Goal: Check status: Check status

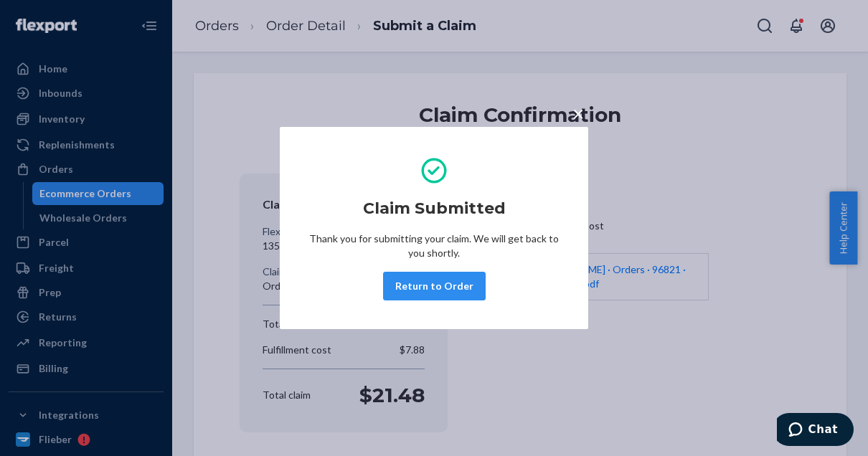
scroll to position [91, 0]
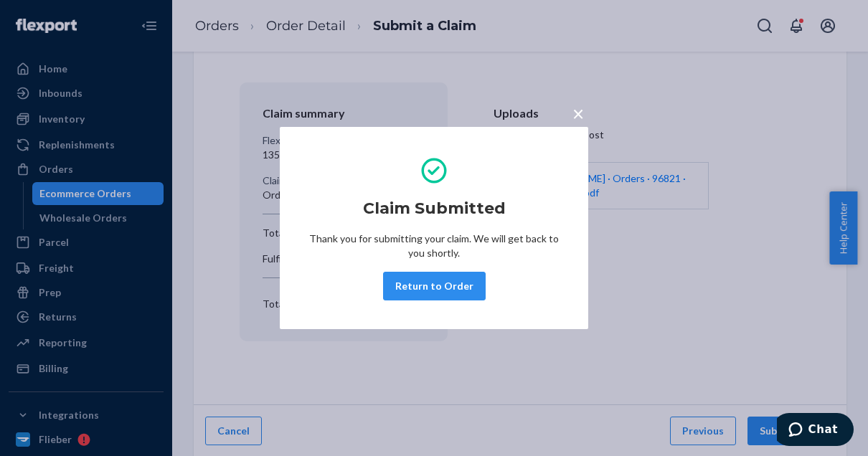
click at [577, 114] on span "×" at bounding box center [577, 113] width 11 height 24
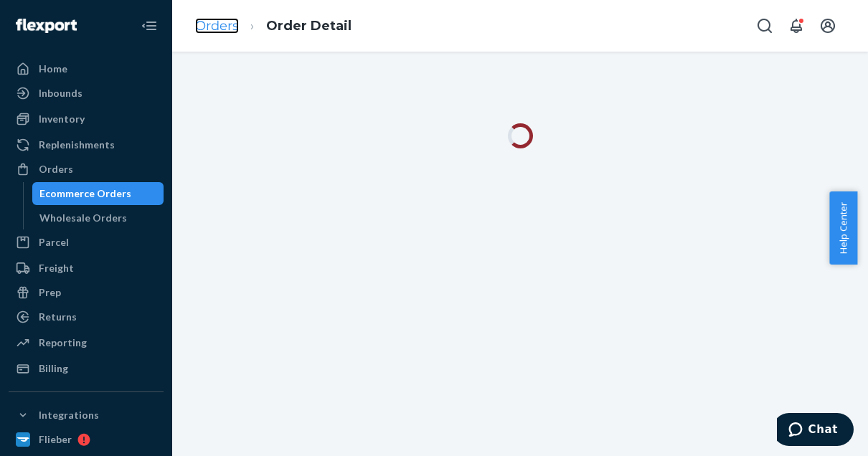
click at [212, 27] on link "Orders" at bounding box center [217, 26] width 44 height 16
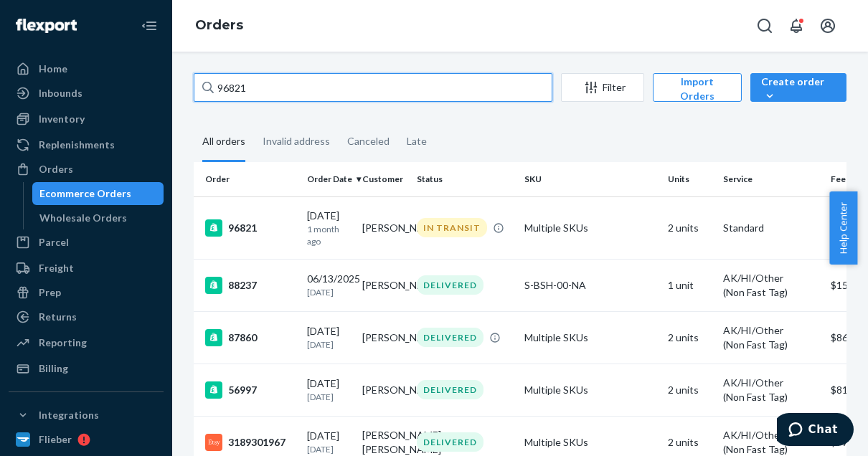
drag, startPoint x: 258, startPoint y: 85, endPoint x: 195, endPoint y: 85, distance: 63.1
click at [195, 85] on input "96821" at bounding box center [373, 87] width 359 height 29
paste input "[STREET_ADDRESS][PERSON_NAME]"
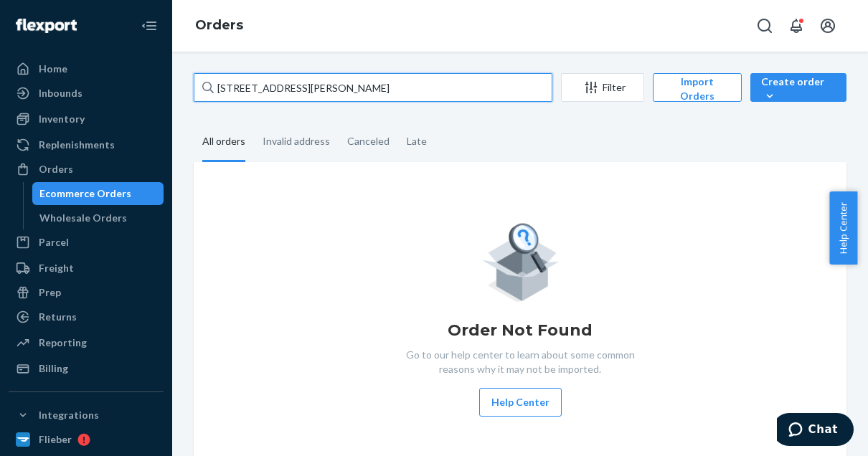
drag, startPoint x: 294, startPoint y: 87, endPoint x: 392, endPoint y: 97, distance: 98.8
click at [392, 97] on input "[STREET_ADDRESS][PERSON_NAME]" at bounding box center [373, 87] width 359 height 29
type input "1"
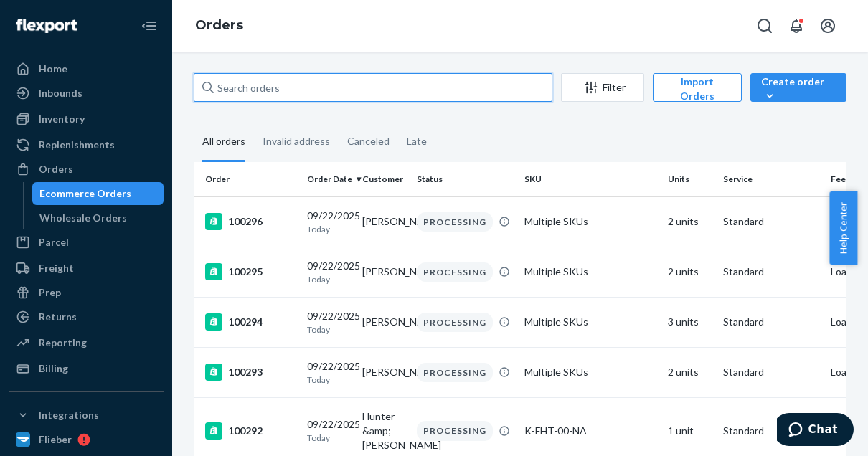
paste input "[GEOGRAPHIC_DATA], ny 11963"
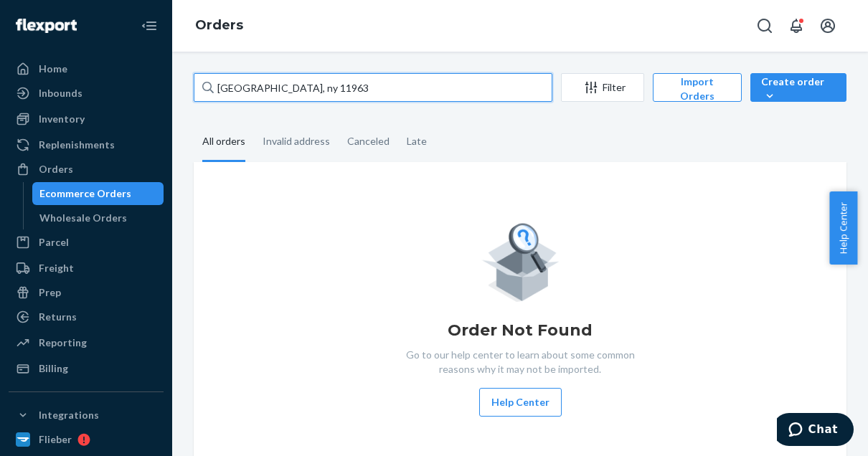
drag, startPoint x: 377, startPoint y: 88, endPoint x: 193, endPoint y: 80, distance: 184.6
click at [193, 80] on div "[GEOGRAPHIC_DATA], [GEOGRAPHIC_DATA] 11963 Filter Import Orders Create order Ec…" at bounding box center [520, 273] width 674 height 401
click at [320, 85] on input "[GEOGRAPHIC_DATA], ny 11963" at bounding box center [373, 87] width 359 height 29
drag, startPoint x: 320, startPoint y: 85, endPoint x: 266, endPoint y: 88, distance: 53.8
click at [266, 88] on input "[GEOGRAPHIC_DATA], ny 11963" at bounding box center [373, 87] width 359 height 29
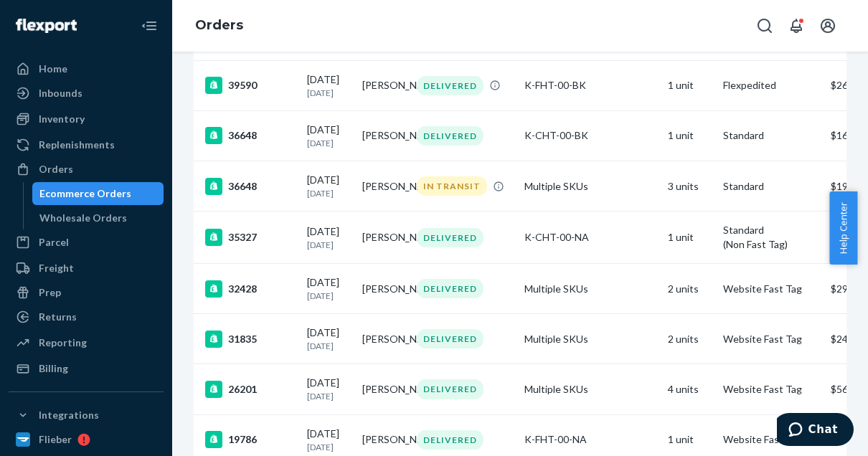
scroll to position [790, 0]
type input "[GEOGRAPHIC_DATA]"
click at [274, 143] on div "36648" at bounding box center [250, 134] width 90 height 17
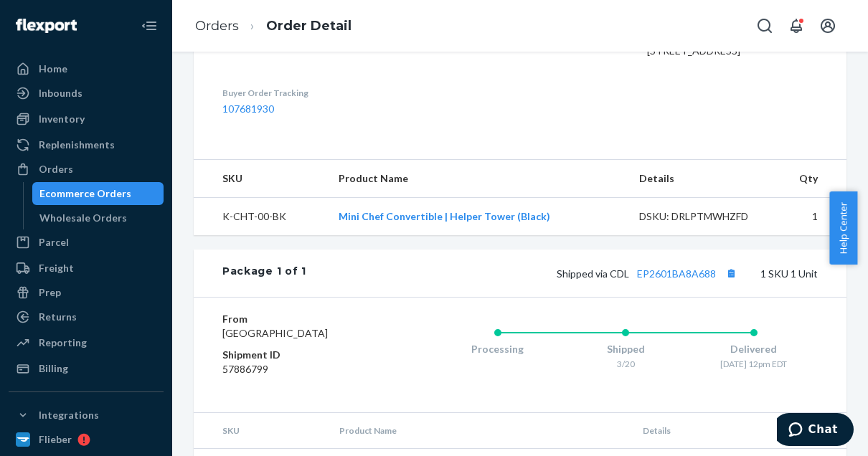
scroll to position [494, 0]
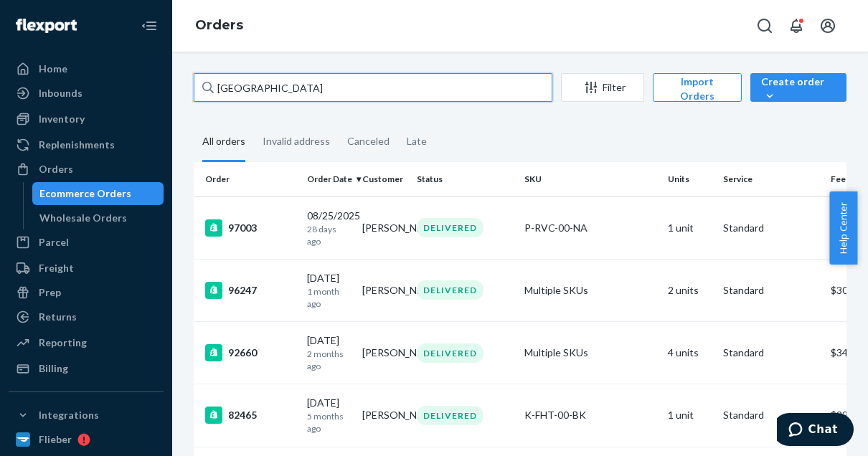
drag, startPoint x: 270, startPoint y: 84, endPoint x: 199, endPoint y: 86, distance: 71.0
click at [199, 86] on input "[GEOGRAPHIC_DATA]" at bounding box center [373, 87] width 359 height 29
paste input "usan Ades"
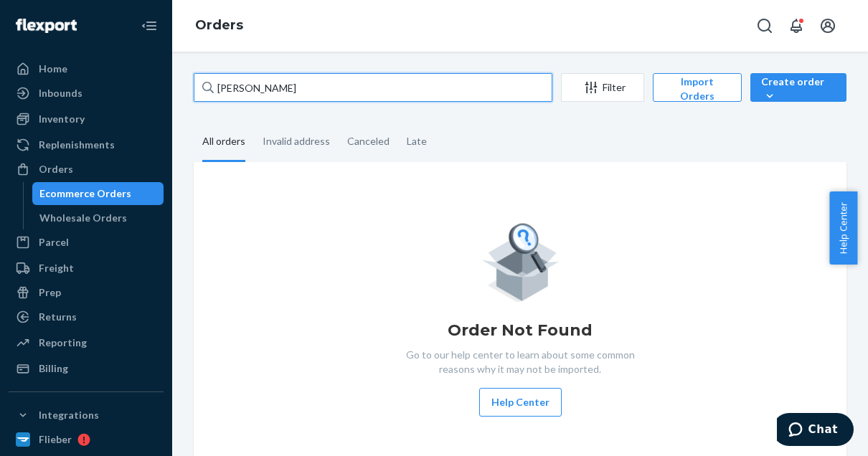
type input "[PERSON_NAME]"
